Goal: Transaction & Acquisition: Book appointment/travel/reservation

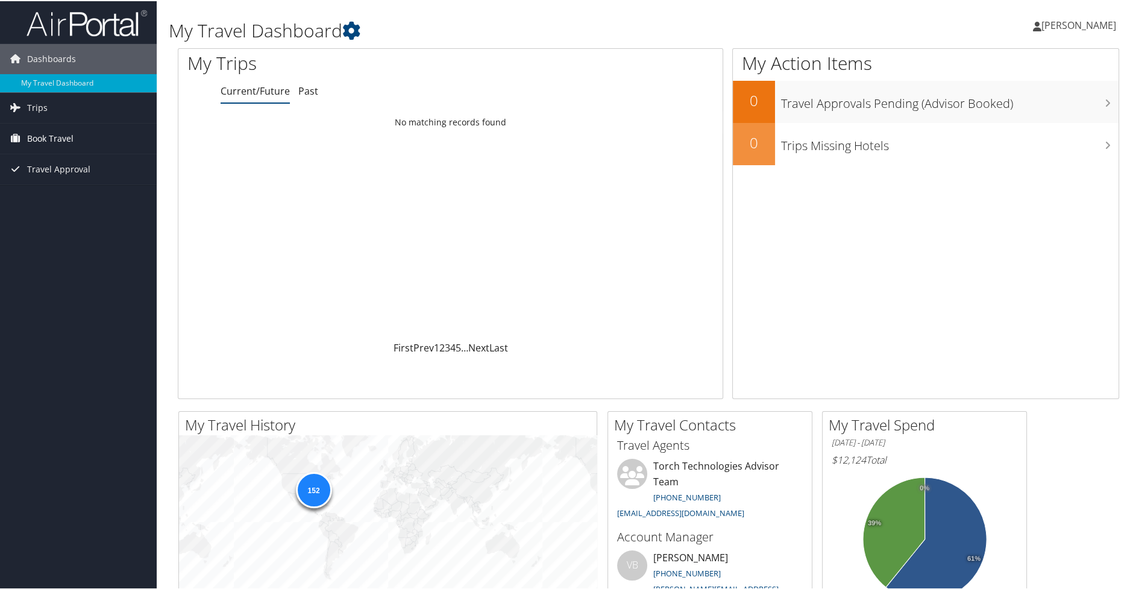
click at [47, 130] on span "Book Travel" at bounding box center [50, 137] width 46 height 30
click at [37, 190] on link "Book/Manage Online Trips" at bounding box center [78, 198] width 157 height 18
click at [44, 140] on span "Book Travel" at bounding box center [50, 137] width 46 height 30
click at [56, 191] on link "Book/Manage Online Trips" at bounding box center [78, 198] width 157 height 18
